Goal: Information Seeking & Learning: Check status

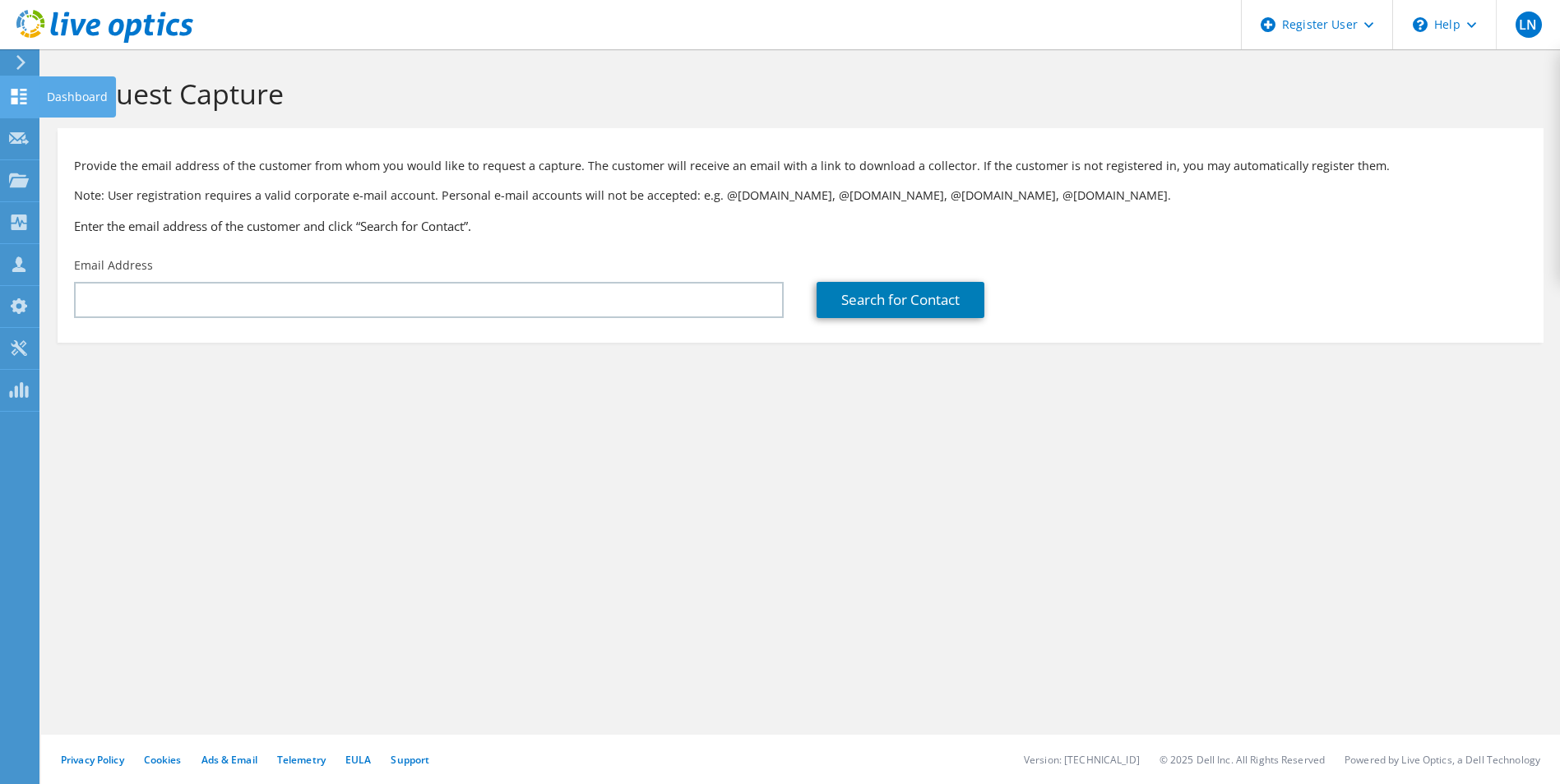
click at [15, 97] on icon at bounding box center [19, 97] width 20 height 15
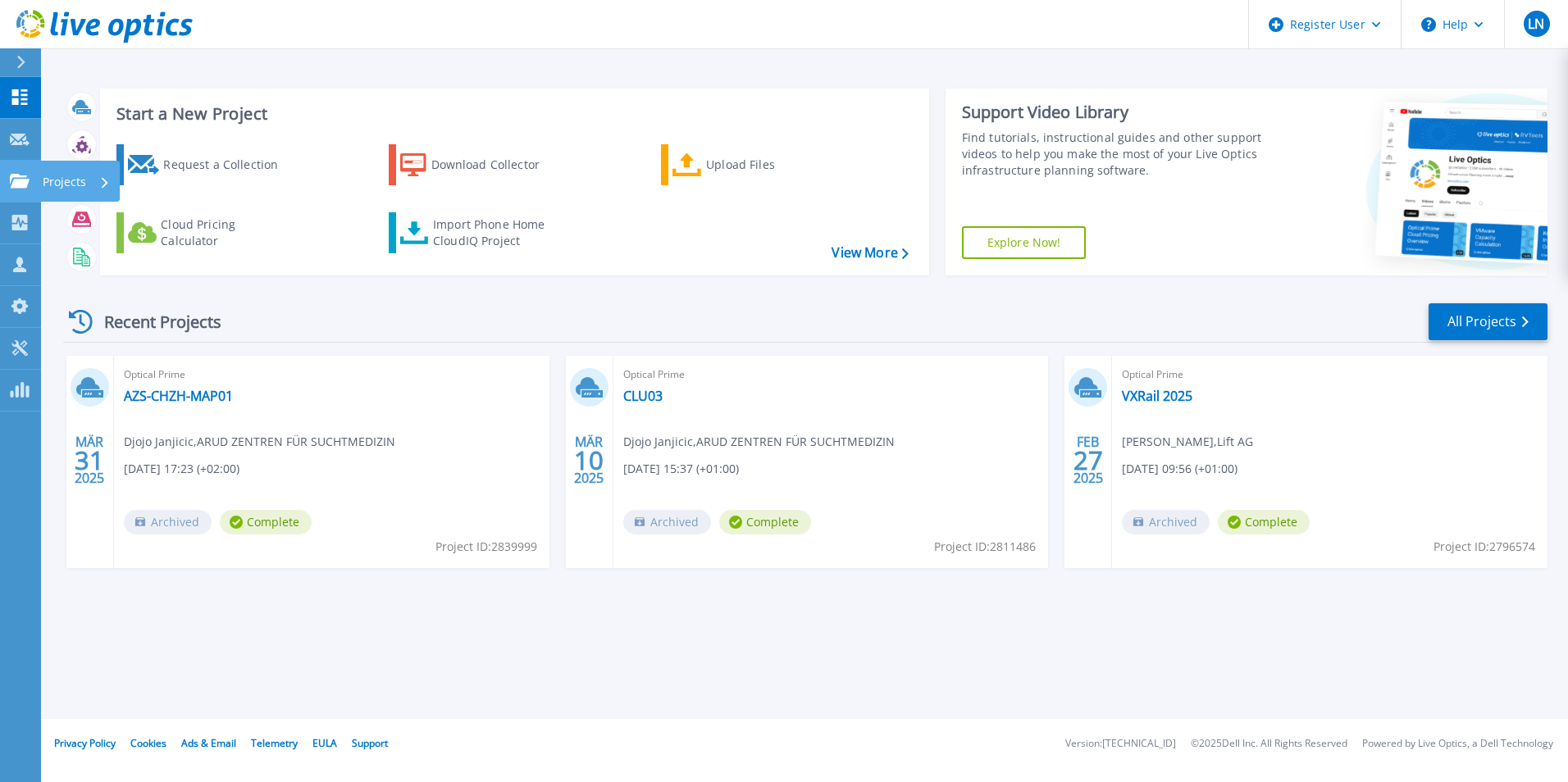
click at [17, 187] on icon at bounding box center [19, 180] width 19 height 14
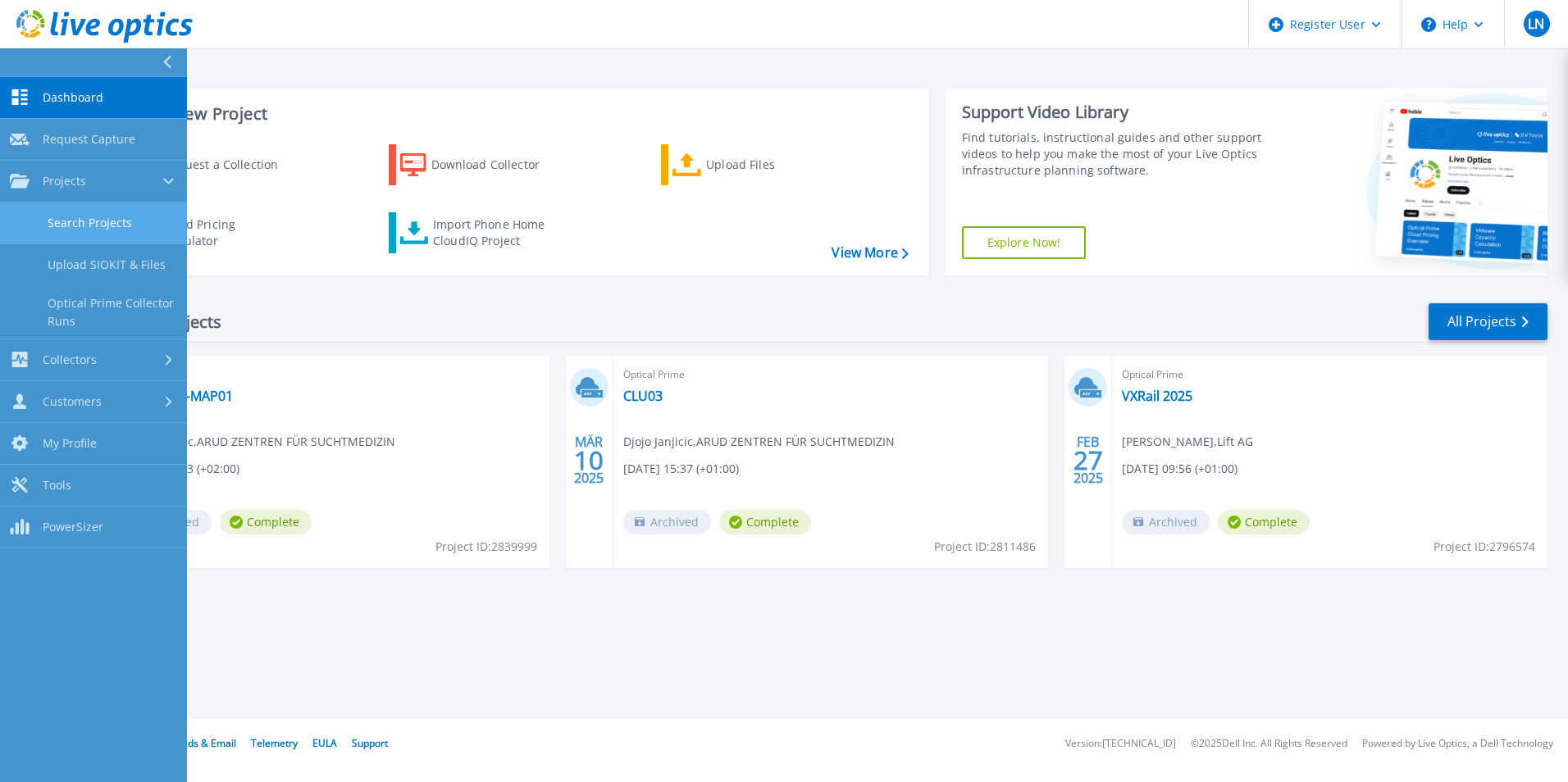
click at [89, 226] on link "Search Projects" at bounding box center [93, 223] width 187 height 42
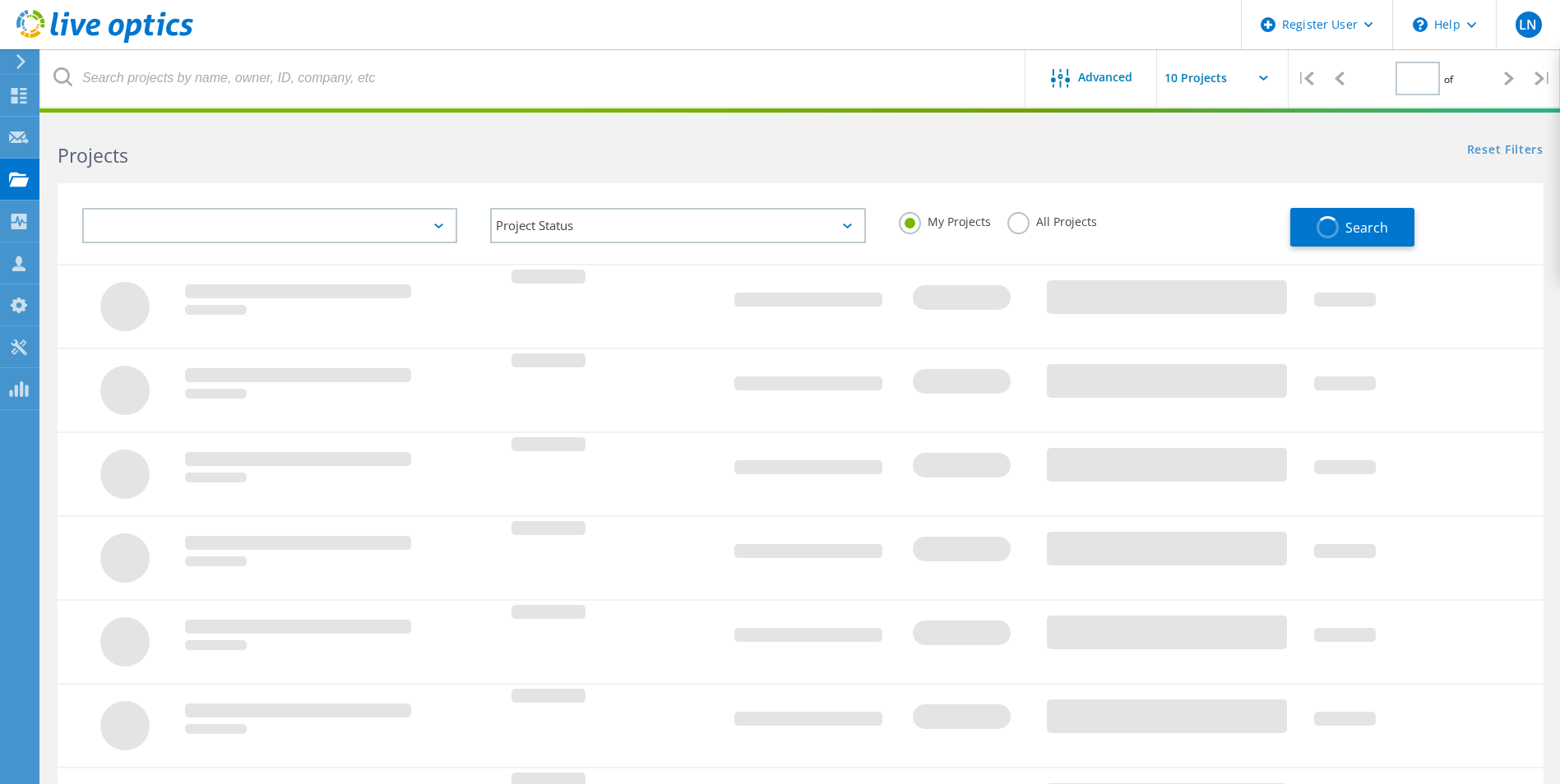
type input "1"
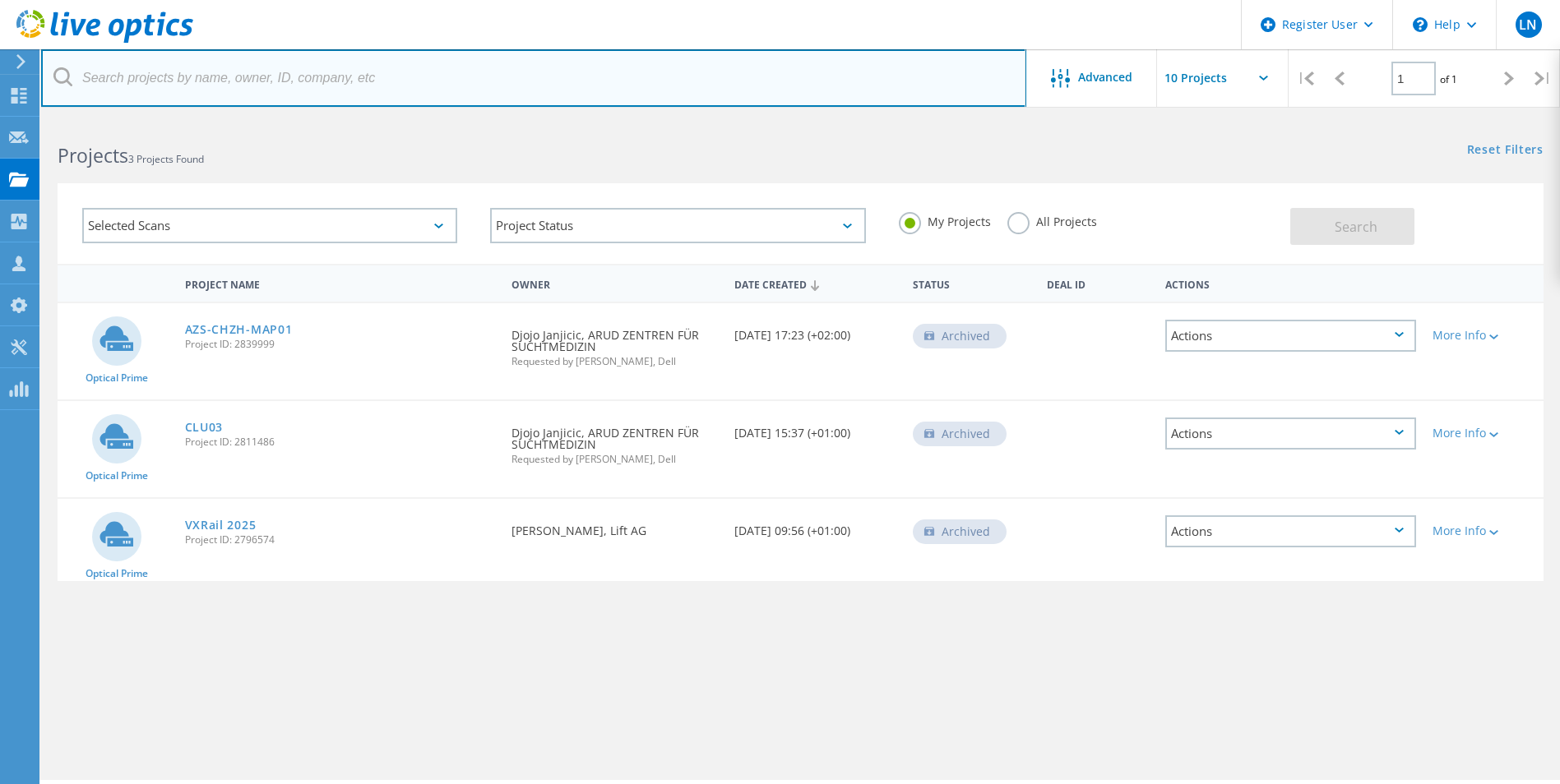
click at [143, 83] on input "text" at bounding box center [533, 78] width 985 height 58
type input "Penta"
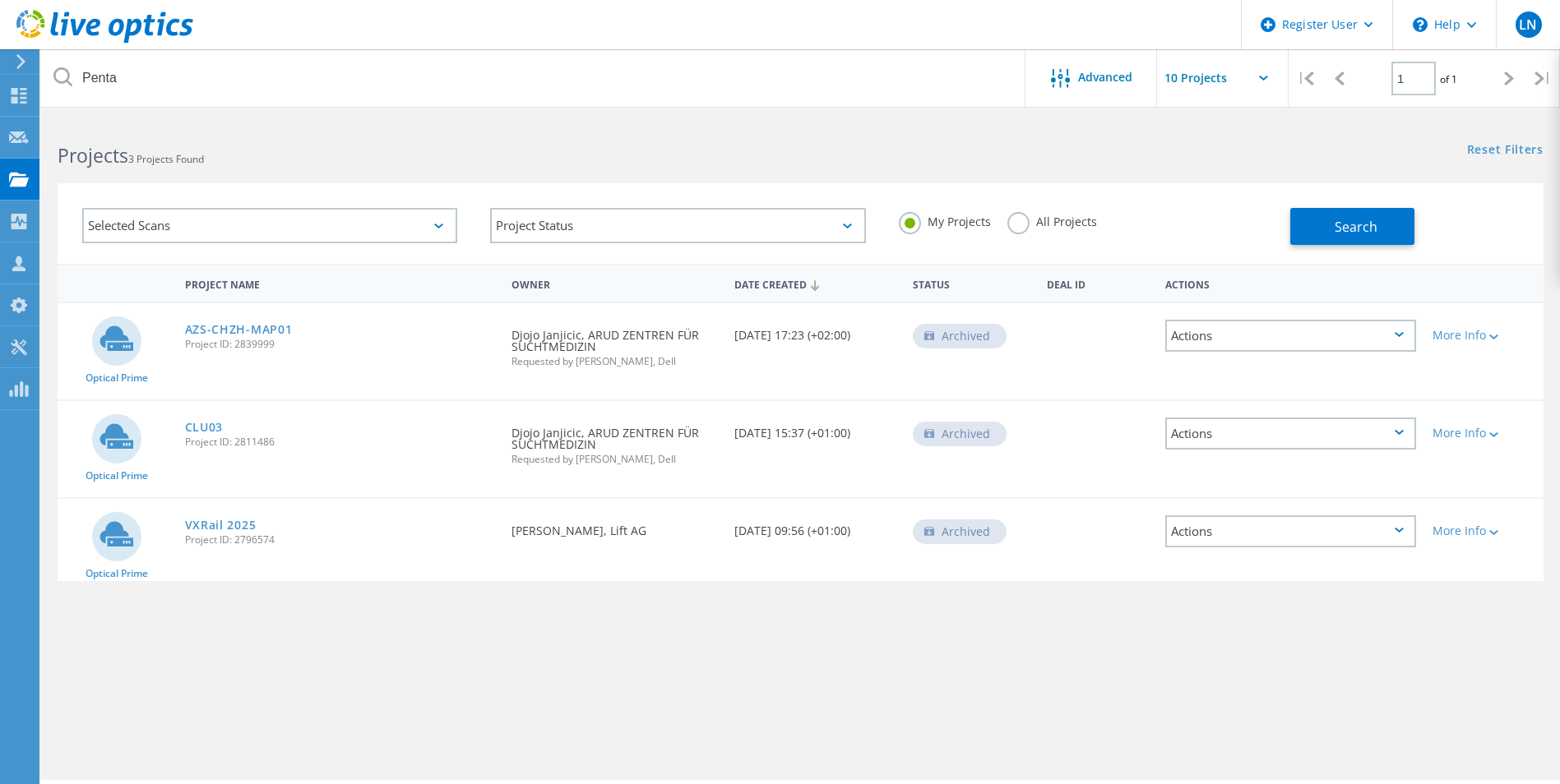
click at [694, 147] on h2 "Projects 3 Projects Found" at bounding box center [421, 155] width 726 height 27
click at [1010, 217] on label "All Projects" at bounding box center [1052, 220] width 89 height 15
click at [0, 0] on input "All Projects" at bounding box center [0, 0] width 0 height 0
click at [1344, 228] on span "Search" at bounding box center [1356, 226] width 42 height 18
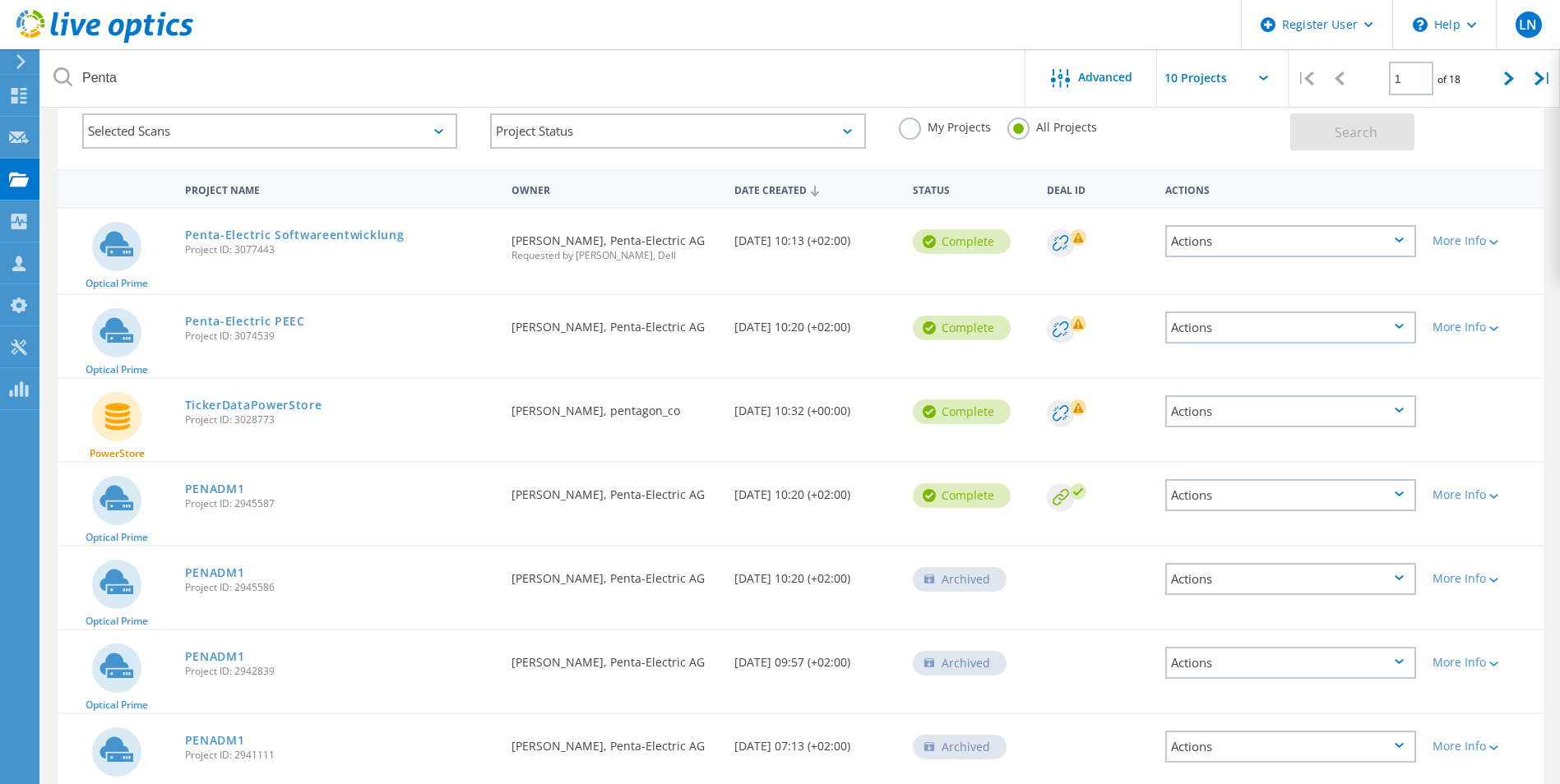
scroll to position [82, 0]
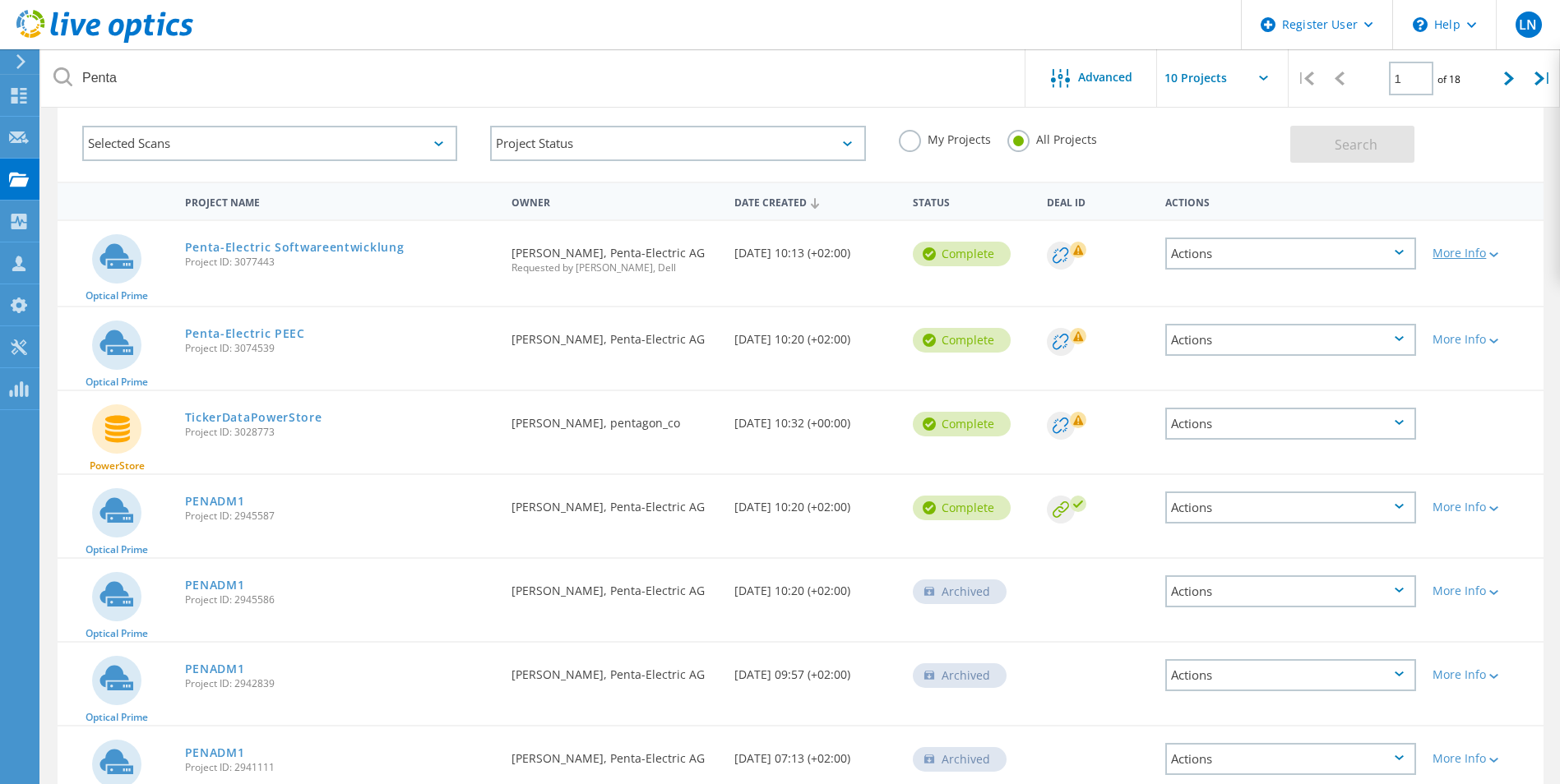
click at [1467, 257] on div "More Info" at bounding box center [1484, 253] width 103 height 12
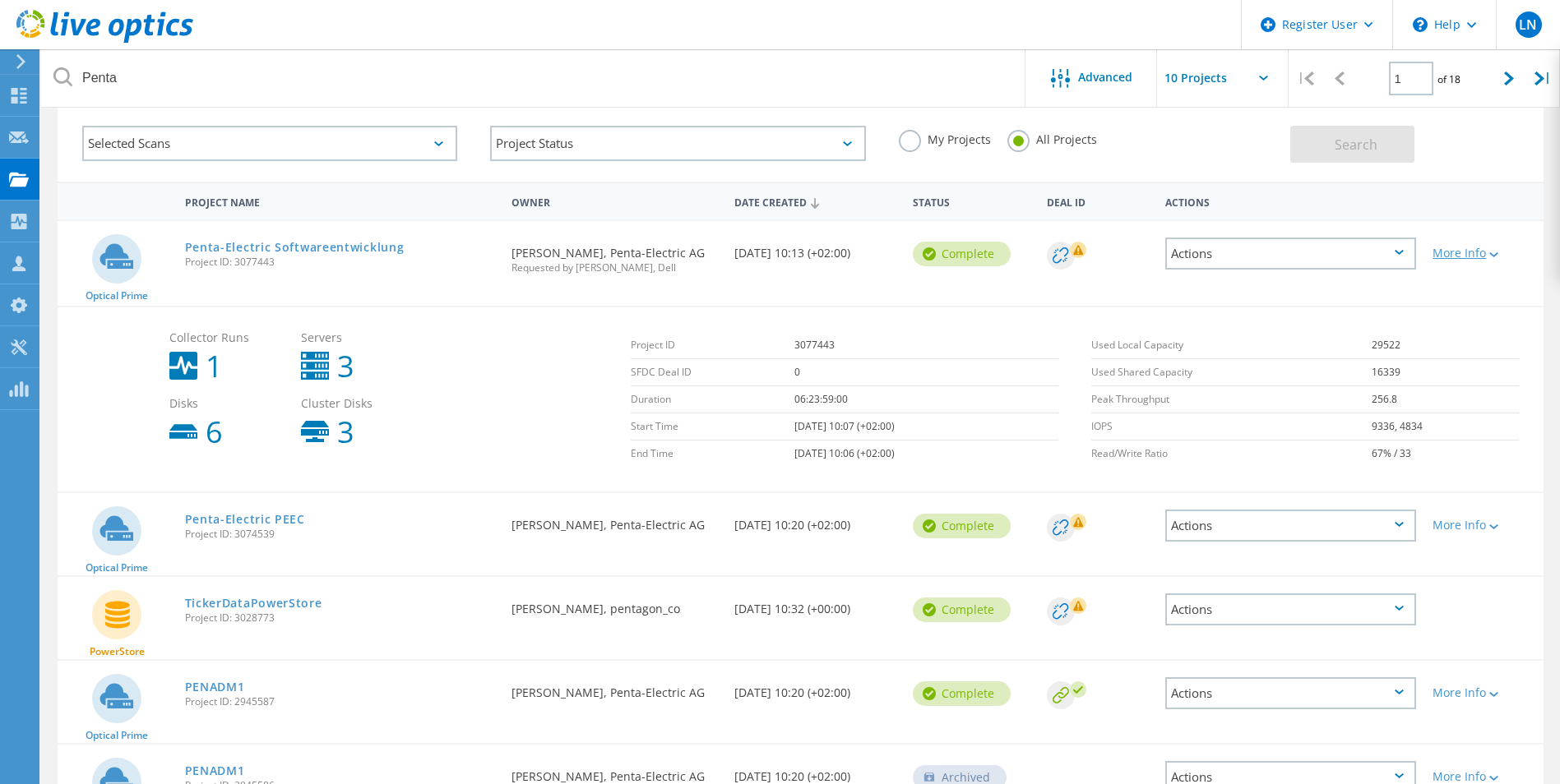
click at [1484, 253] on div "More Info" at bounding box center [1484, 253] width 103 height 12
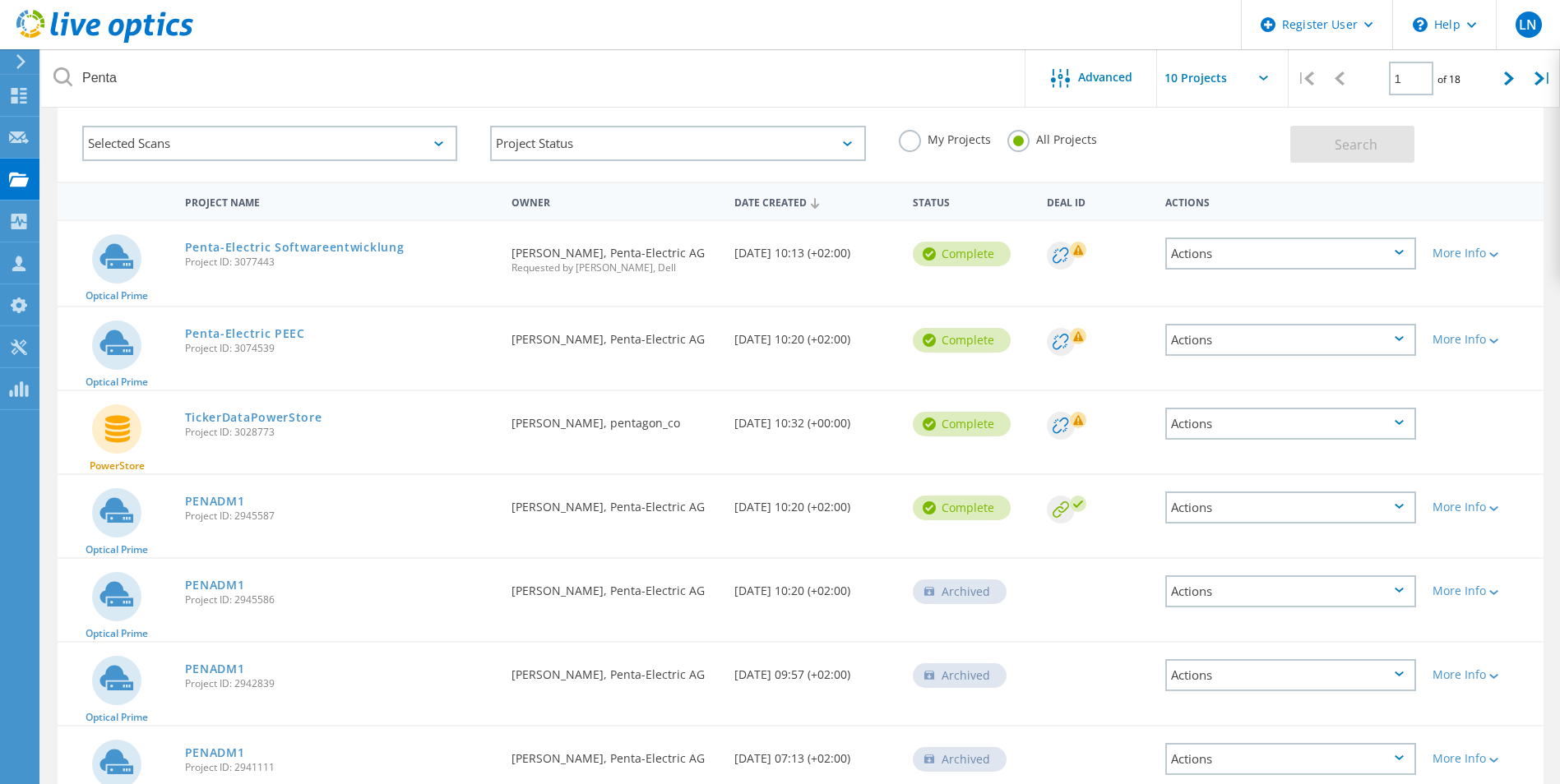
click at [839, 37] on header "Register User \n Help Explore Helpful Articles Contact Support LN Dell User Luk…" at bounding box center [780, 25] width 1560 height 49
click at [1484, 247] on div "More Info" at bounding box center [1484, 253] width 103 height 12
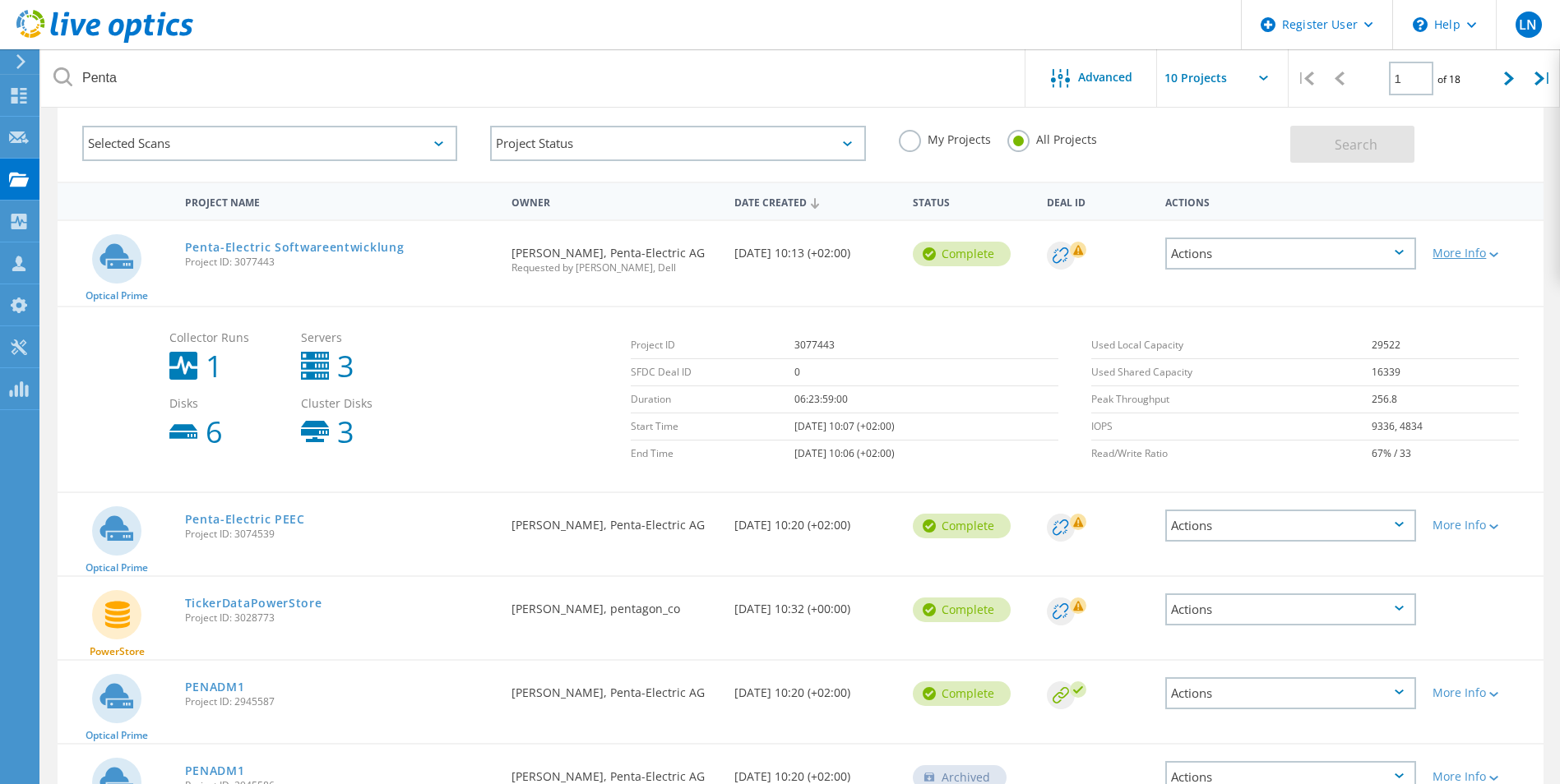
click at [1490, 251] on div at bounding box center [1492, 254] width 13 height 10
